Goal: Transaction & Acquisition: Purchase product/service

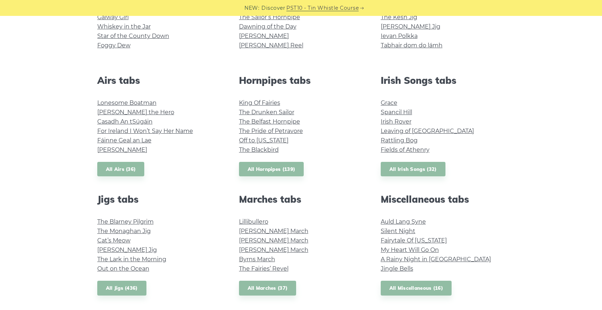
scroll to position [241, 0]
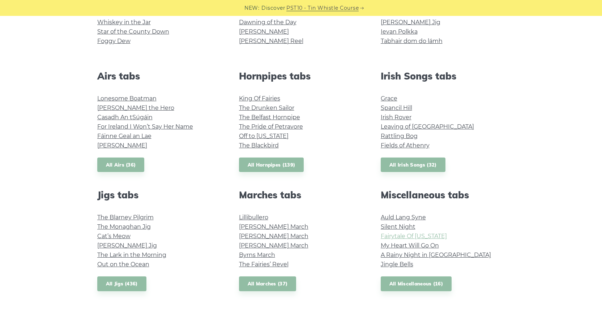
click at [407, 236] on link "Fairytale Of New York" at bounding box center [414, 236] width 66 height 7
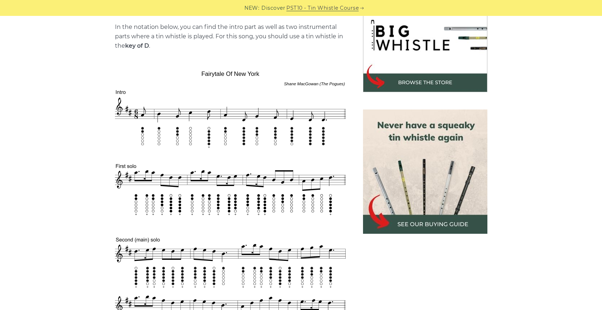
scroll to position [240, 0]
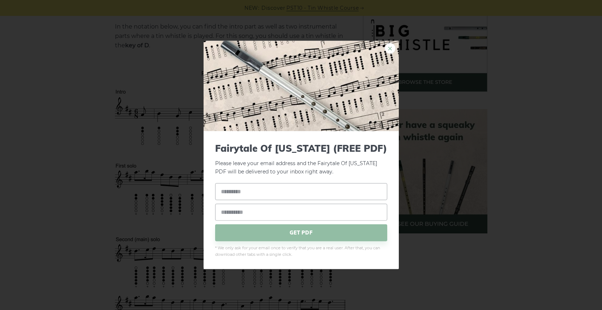
click at [391, 50] on link "×" at bounding box center [390, 48] width 11 height 11
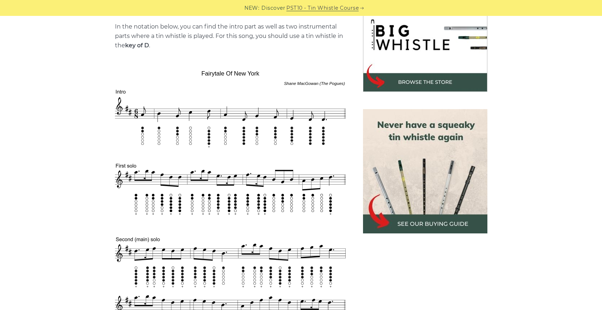
click at [422, 159] on img at bounding box center [425, 171] width 124 height 124
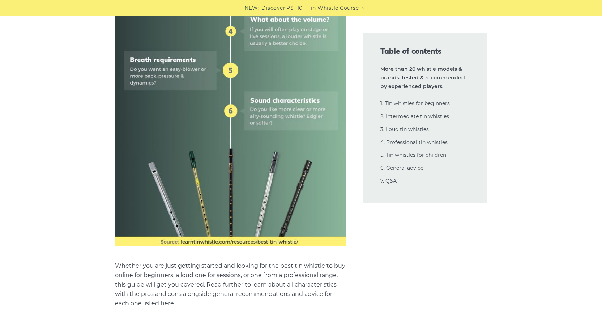
scroll to position [501, 0]
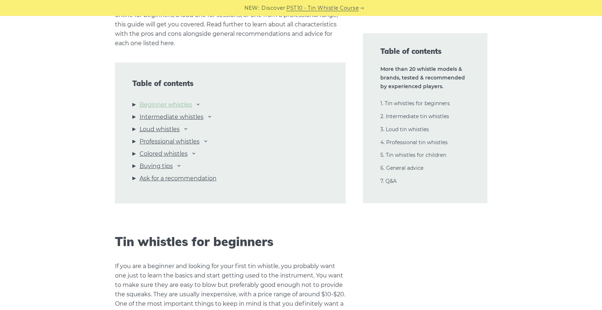
click at [175, 100] on link "Beginner whistles" at bounding box center [166, 104] width 52 height 9
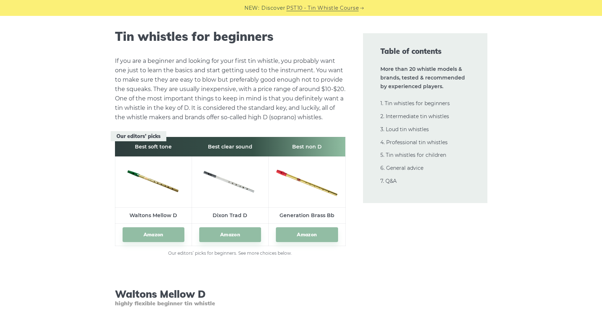
scroll to position [969, 0]
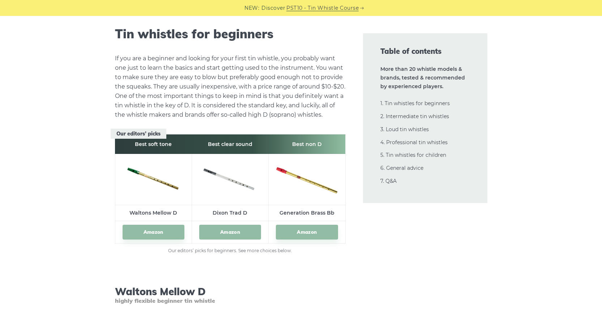
click at [206, 232] on link "Amazon" at bounding box center [230, 232] width 62 height 15
